Goal: Information Seeking & Learning: Learn about a topic

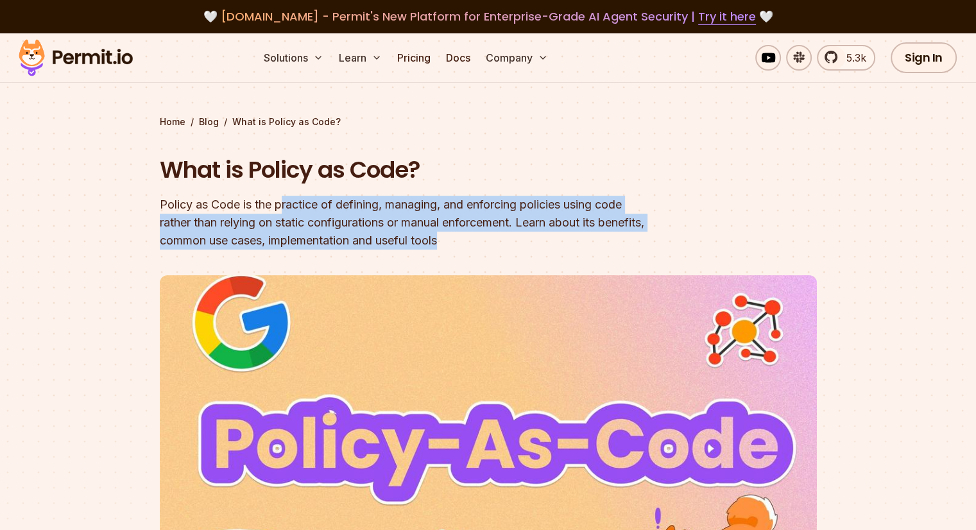
click at [660, 245] on header "What is Policy as Code? Policy as Code is the practice of defining, managing, a…" at bounding box center [488, 434] width 657 height 560
drag, startPoint x: 522, startPoint y: 203, endPoint x: 626, endPoint y: 246, distance: 111.9
click at [626, 246] on div "Policy as Code is the practice of defining, managing, and enforcing policies us…" at bounding box center [406, 223] width 493 height 54
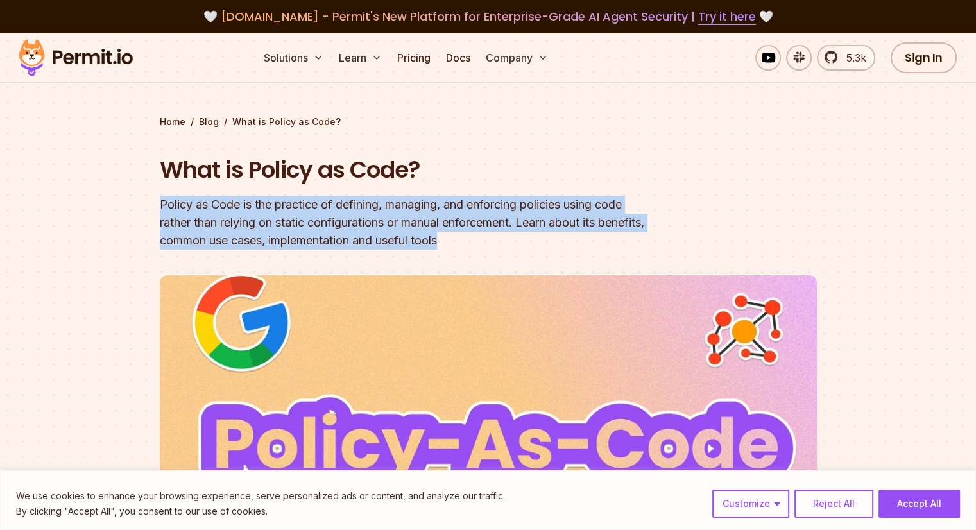
drag, startPoint x: 503, startPoint y: 187, endPoint x: 645, endPoint y: 253, distance: 156.8
click at [645, 253] on header "What is Policy as Code? Policy as Code is the practice of defining, managing, a…" at bounding box center [488, 434] width 657 height 560
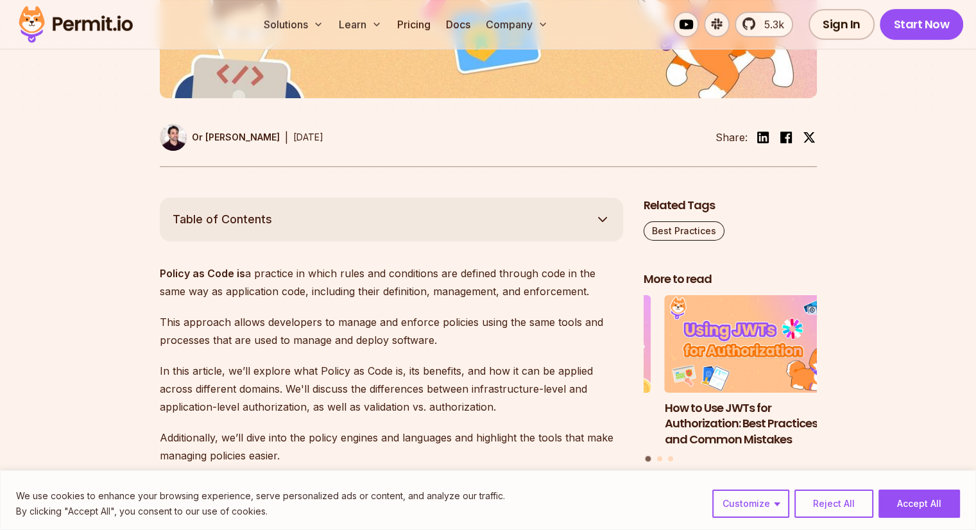
scroll to position [577, 0]
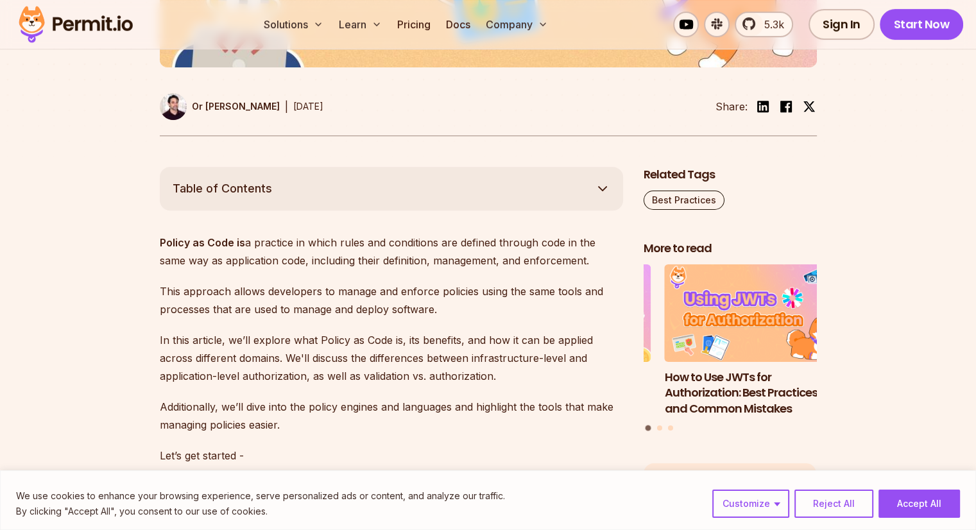
click at [498, 193] on button "Table of Contents" at bounding box center [391, 189] width 463 height 44
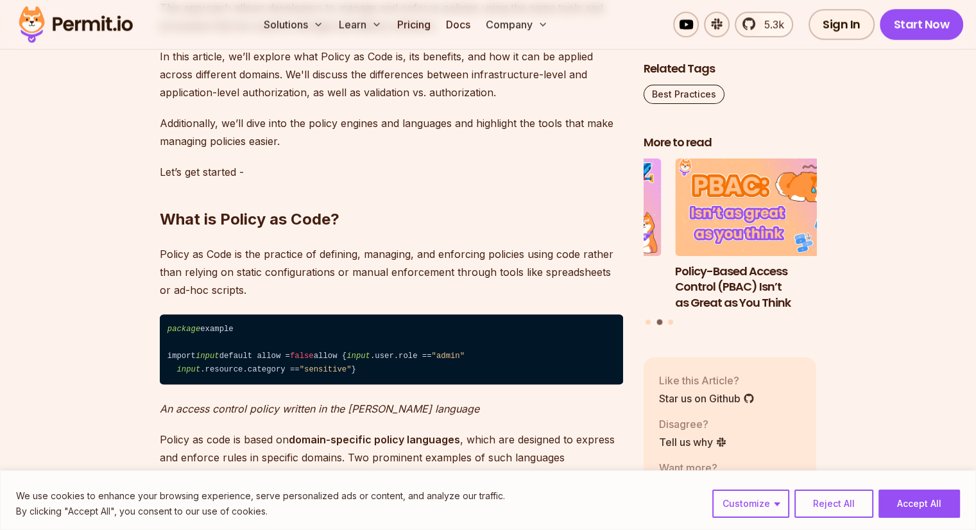
scroll to position [1091, 0]
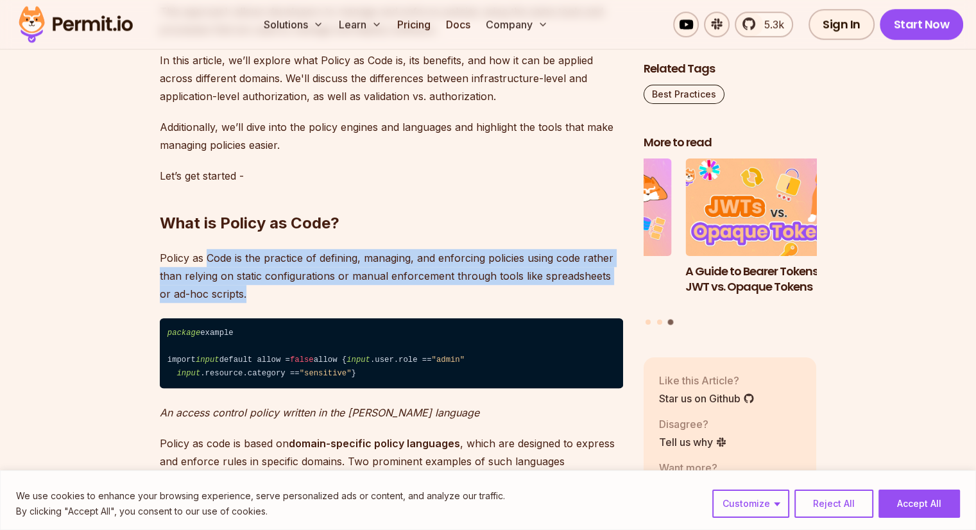
drag, startPoint x: 204, startPoint y: 241, endPoint x: 475, endPoint y: 301, distance: 277.3
click at [475, 301] on p "Policy as Code is the practice of defining, managing, and enforcing policies us…" at bounding box center [391, 276] width 463 height 54
drag, startPoint x: 297, startPoint y: 241, endPoint x: 575, endPoint y: 298, distance: 283.6
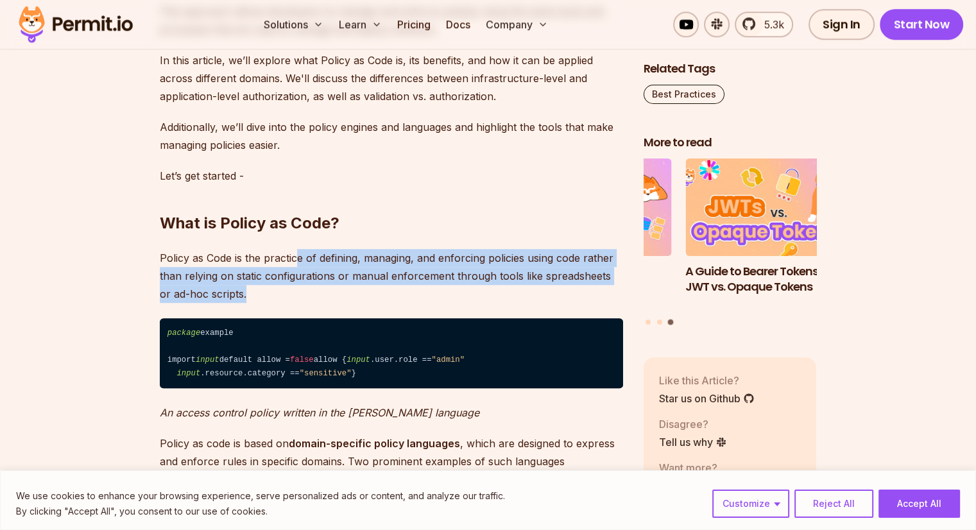
click at [575, 298] on p "Policy as Code is the practice of defining, managing, and enforcing policies us…" at bounding box center [391, 276] width 463 height 54
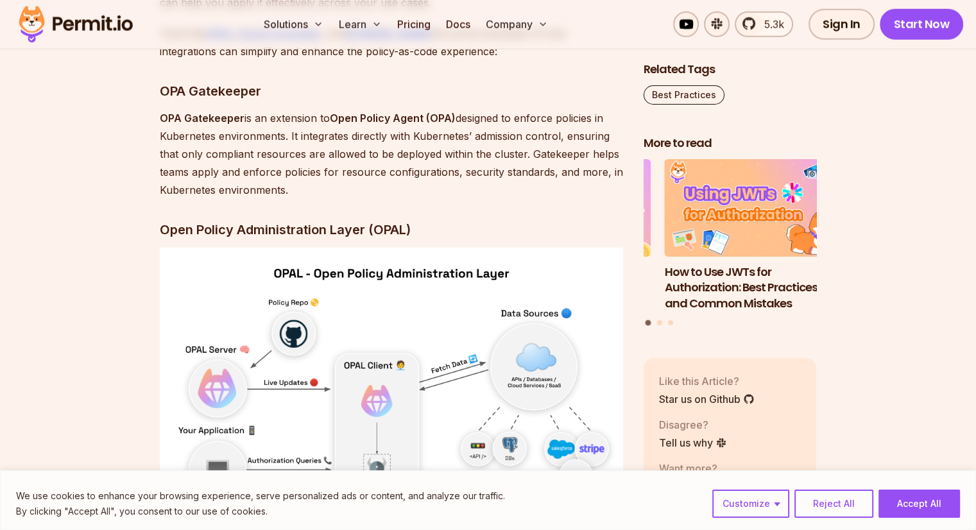
scroll to position [3465, 0]
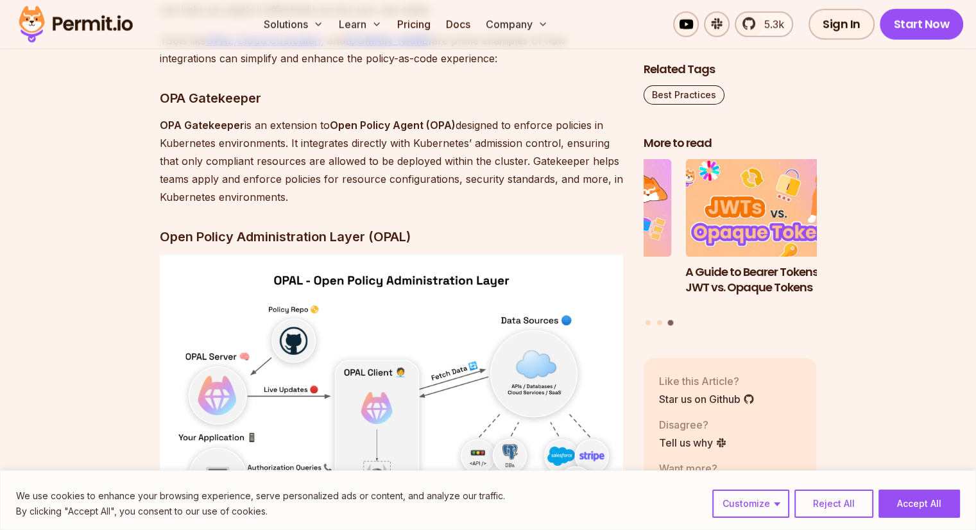
drag, startPoint x: 228, startPoint y: 185, endPoint x: 574, endPoint y: 262, distance: 354.3
click at [574, 206] on p "OPA Gatekeeper is an extension to Open Policy Agent (OPA) designed to enforce p…" at bounding box center [391, 161] width 463 height 90
click at [575, 206] on p "OPA Gatekeeper is an extension to Open Policy Agent (OPA) designed to enforce p…" at bounding box center [391, 161] width 463 height 90
drag, startPoint x: 556, startPoint y: 230, endPoint x: 595, endPoint y: 265, distance: 53.2
click at [595, 206] on p "OPA Gatekeeper is an extension to Open Policy Agent (OPA) designed to enforce p…" at bounding box center [391, 161] width 463 height 90
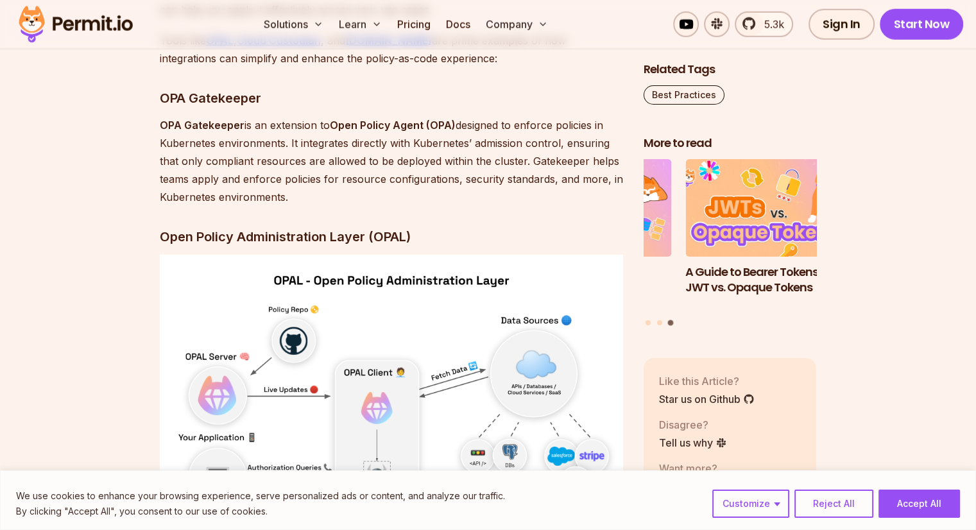
click at [595, 206] on p "OPA Gatekeeper is an extension to Open Policy Agent (OPA) designed to enforce p…" at bounding box center [391, 161] width 463 height 90
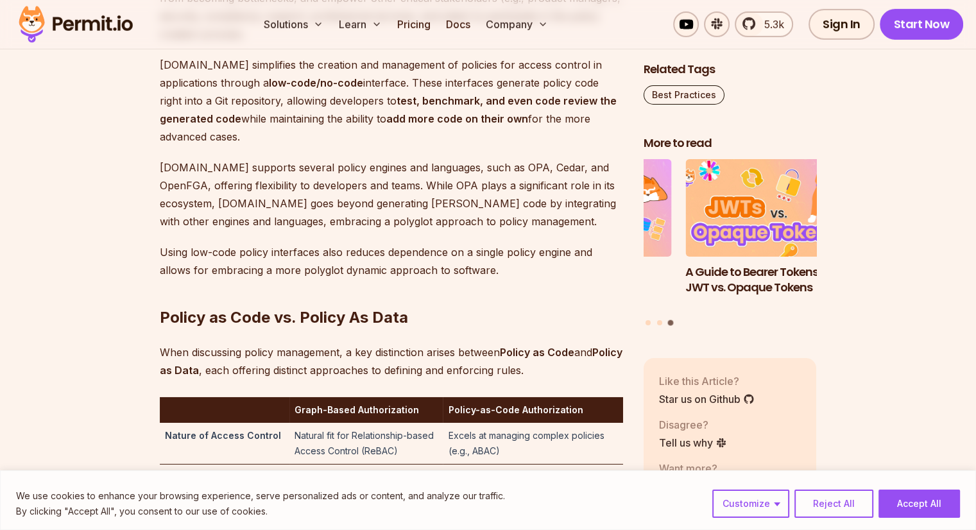
scroll to position [4491, 0]
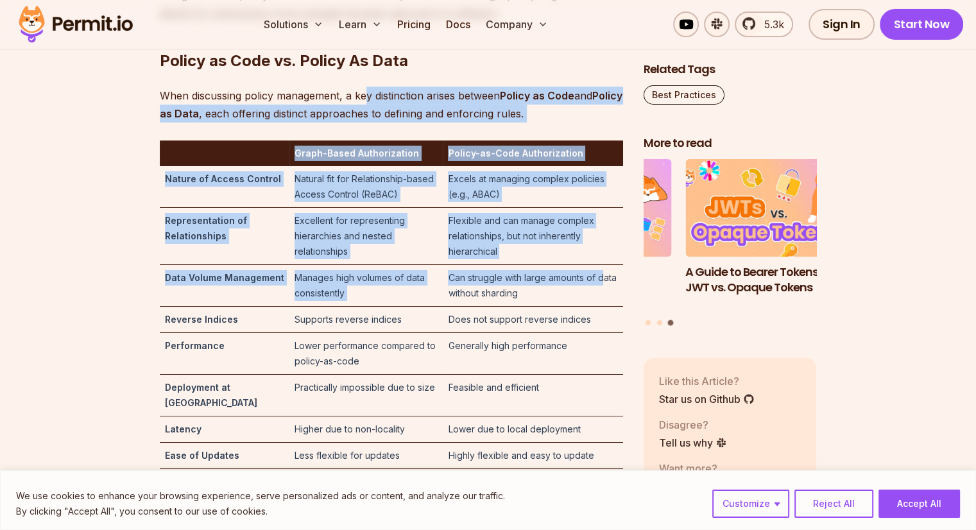
drag, startPoint x: 374, startPoint y: 143, endPoint x: 590, endPoint y: 321, distance: 280.3
click at [590, 307] on td "Can struggle with large amounts of data without sharding" at bounding box center [533, 286] width 180 height 42
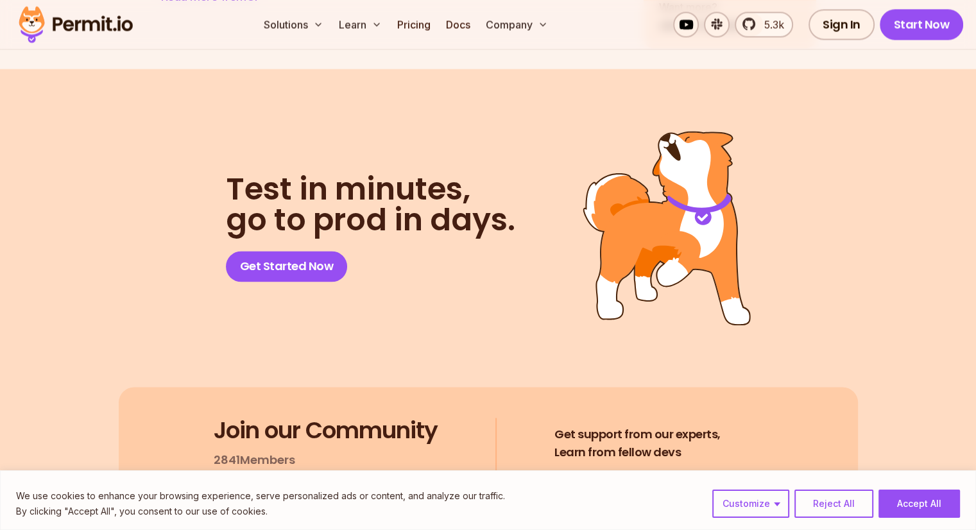
scroll to position [6929, 0]
